Goal: Information Seeking & Learning: Understand process/instructions

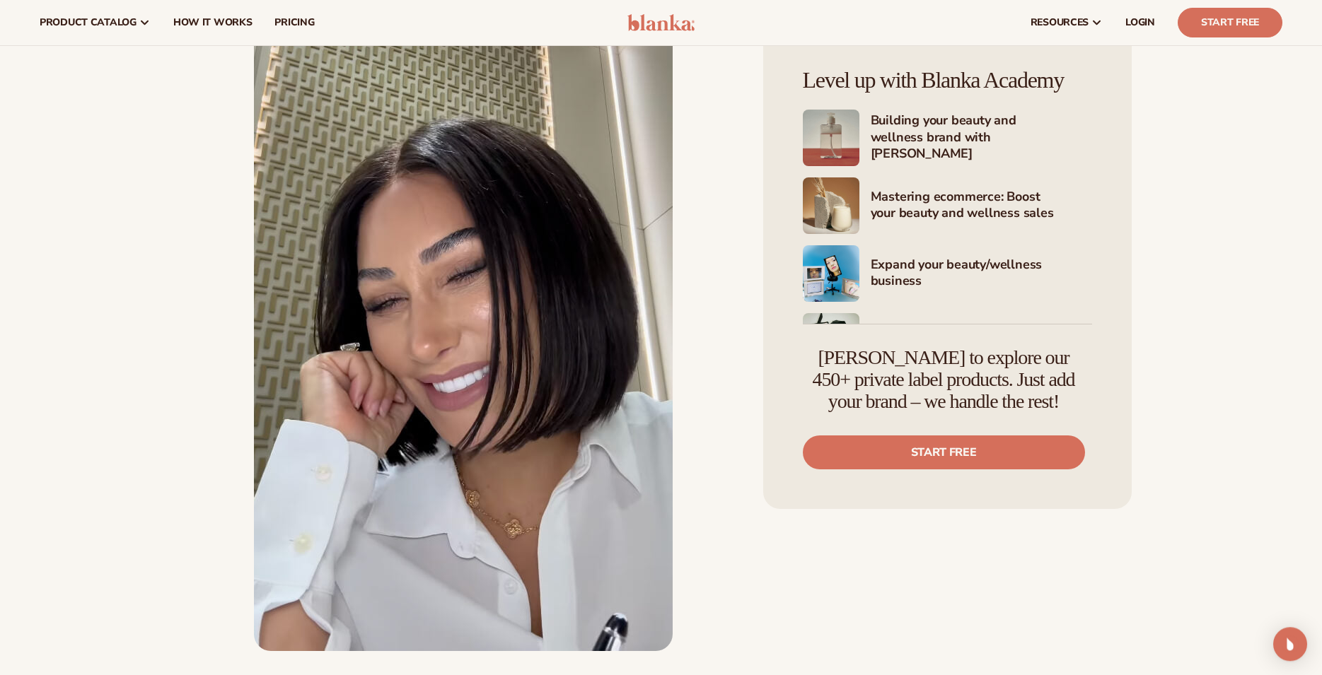
scroll to position [4040, 0]
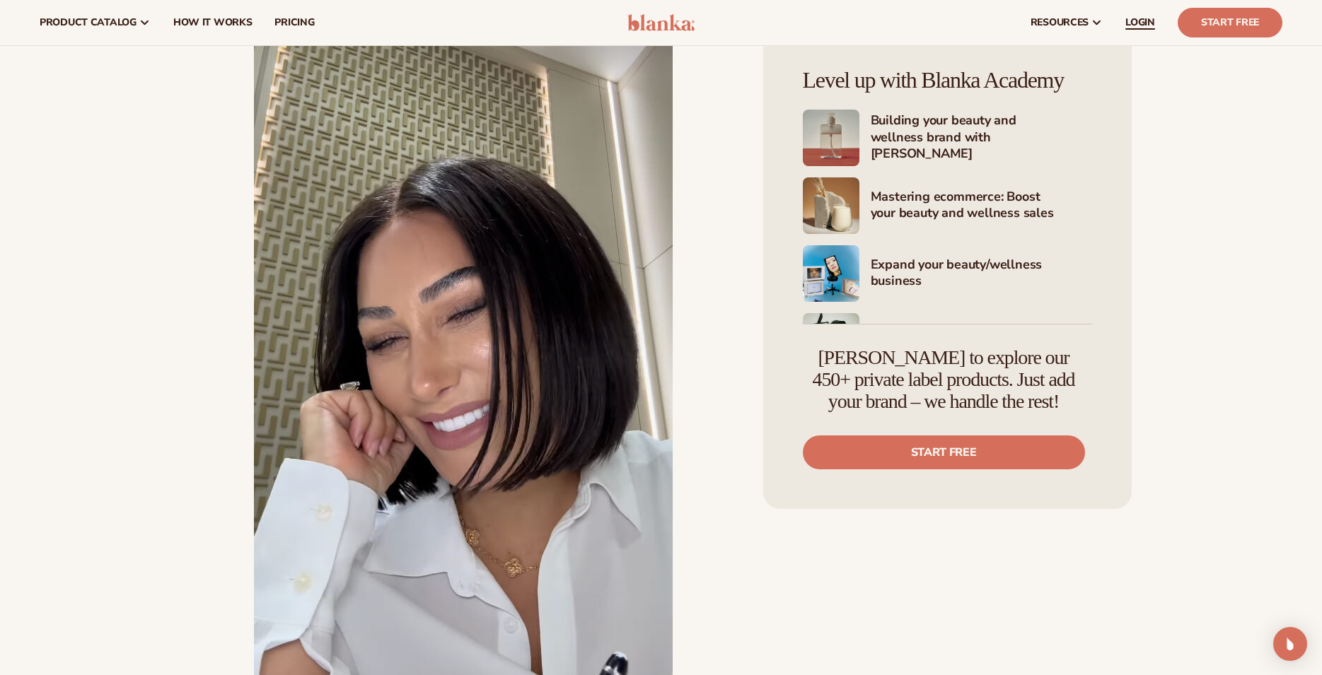
click at [1142, 25] on span "LOGIN" at bounding box center [1140, 22] width 30 height 11
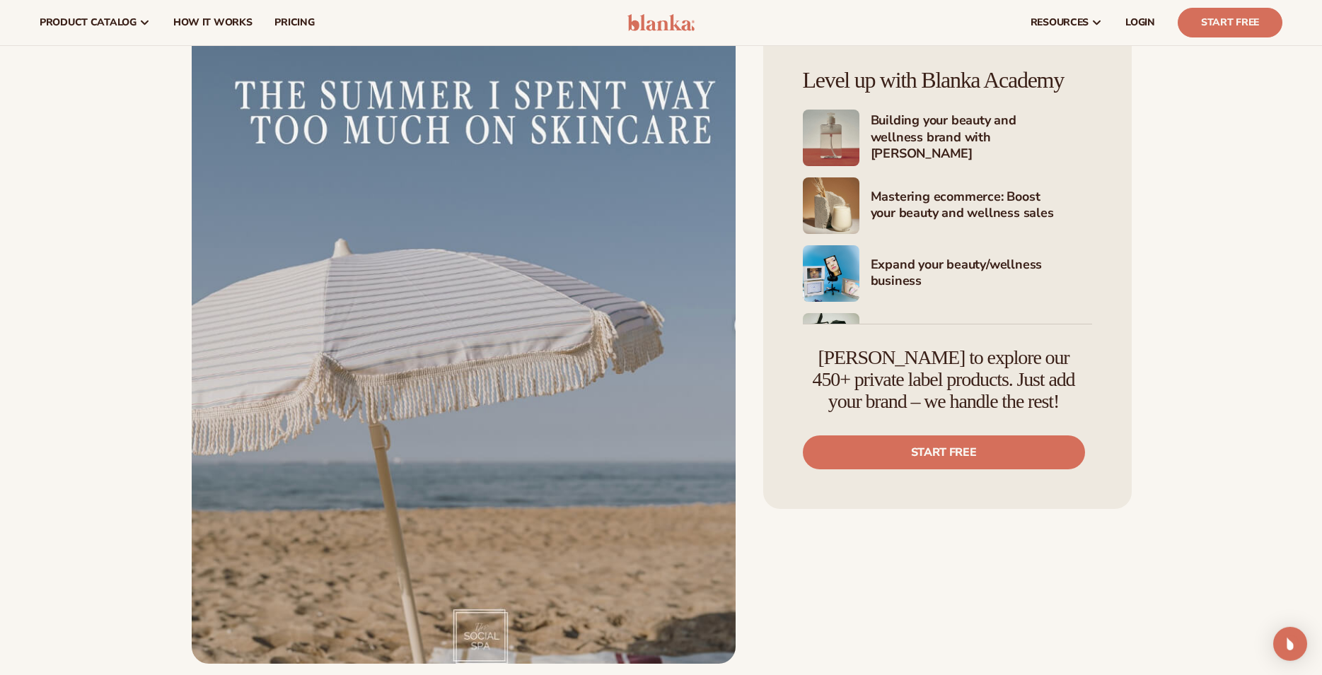
scroll to position [0, 0]
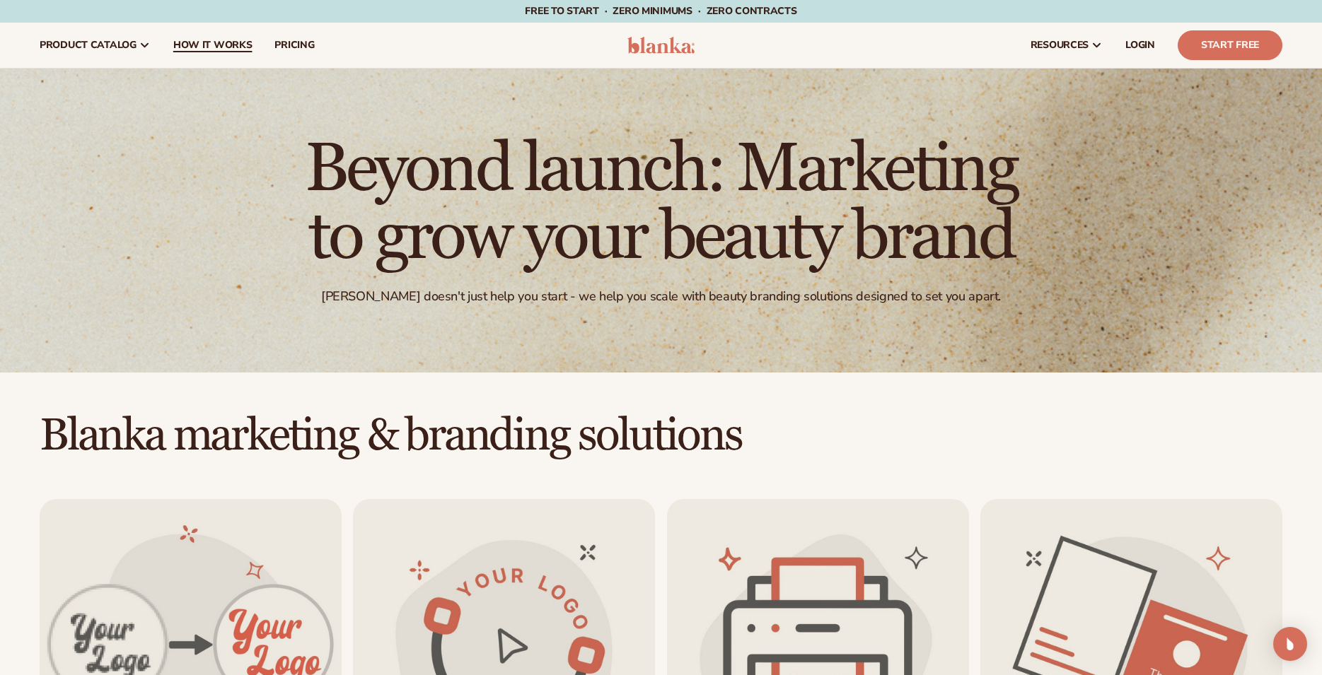
click at [218, 42] on span "How It Works" at bounding box center [212, 45] width 79 height 11
